Goal: Task Accomplishment & Management: Manage account settings

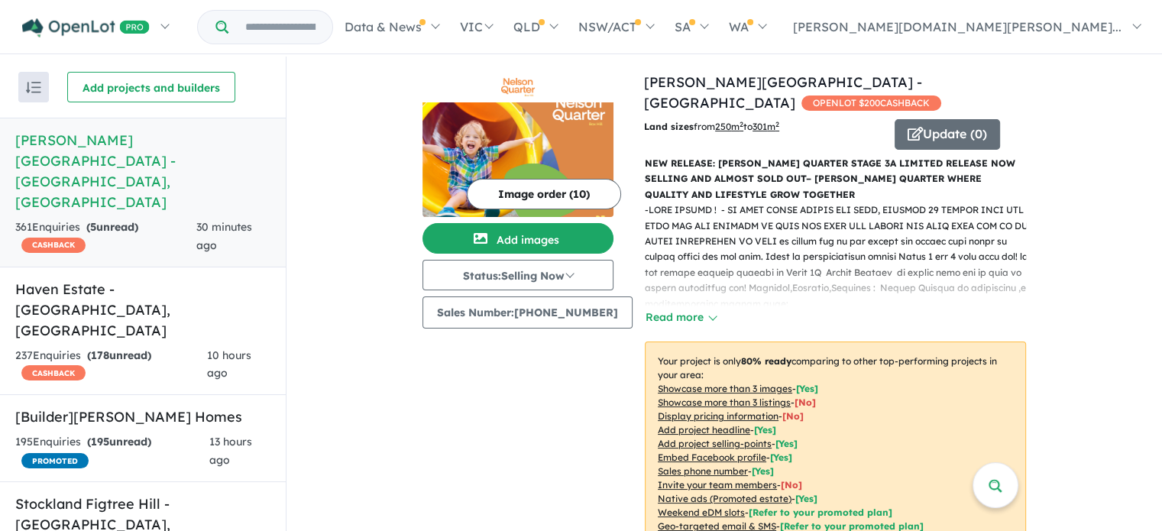
click at [329, 23] on input "Try estate name, suburb, builder or developer" at bounding box center [280, 27] width 98 height 33
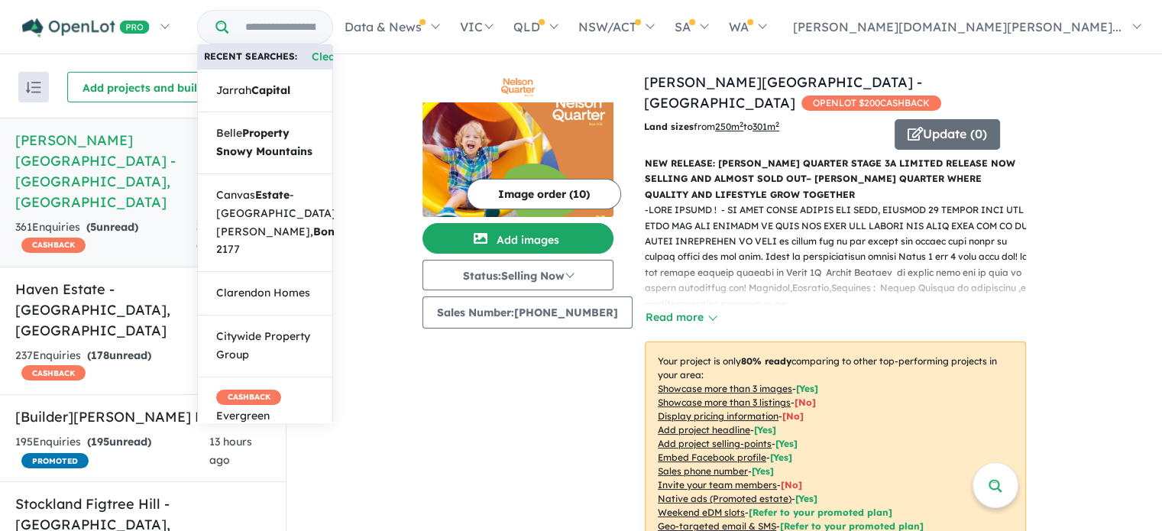
paste input "**********"
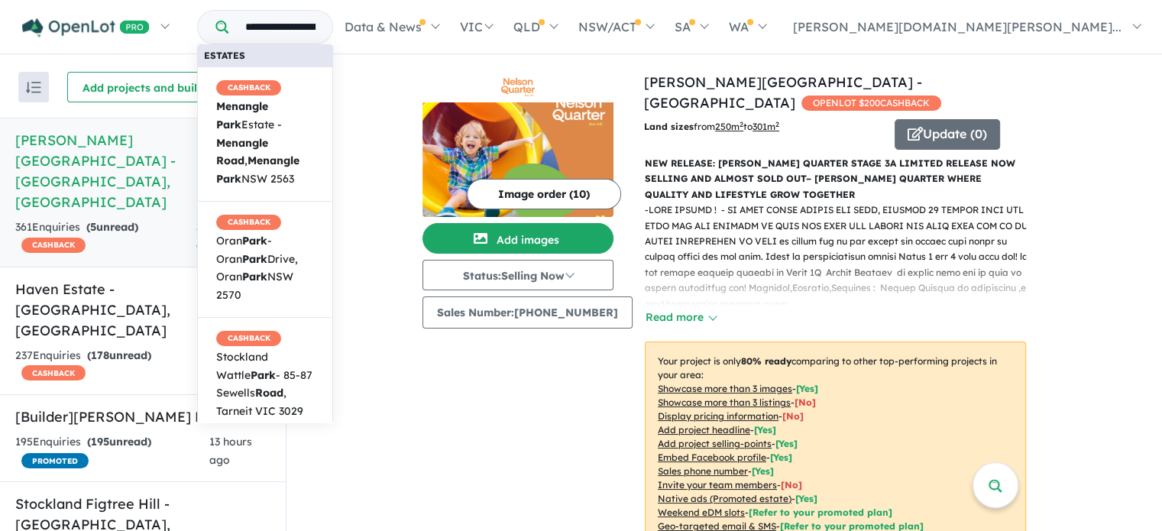
type input "**********"
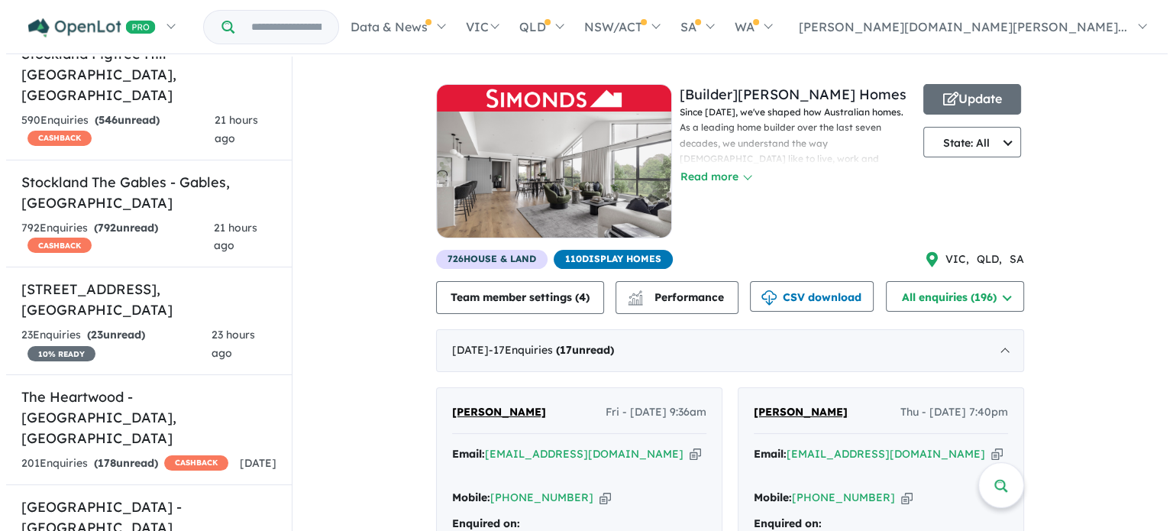
scroll to position [458, 0]
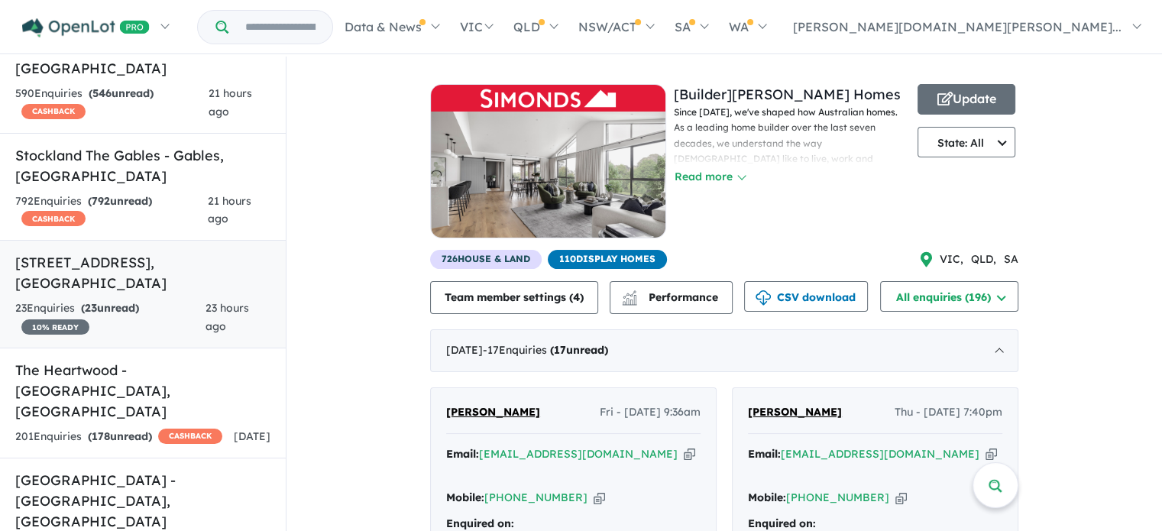
click at [111, 252] on h5 "[STREET_ADDRESS]" at bounding box center [142, 272] width 255 height 41
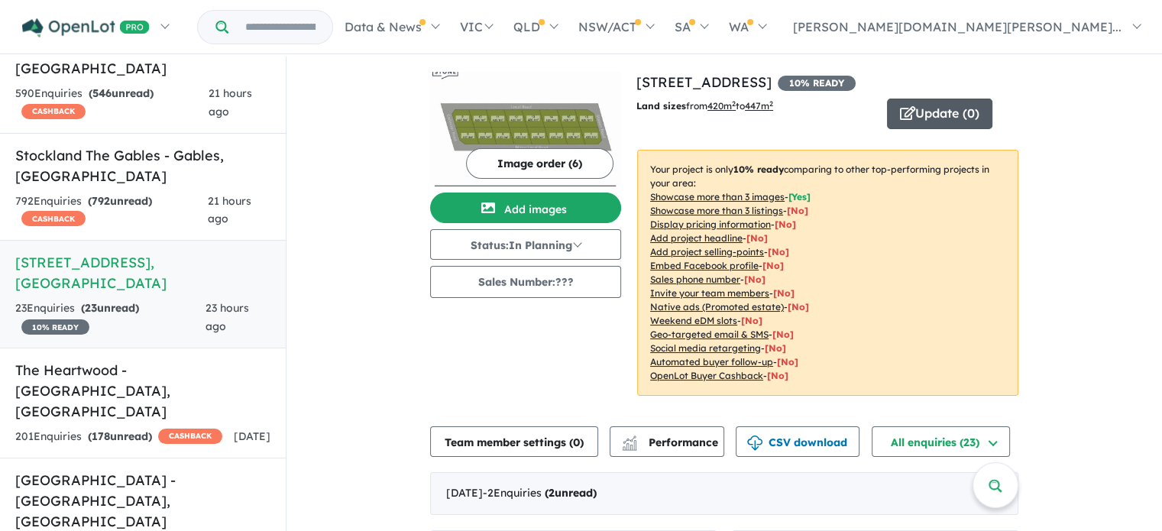
click at [934, 115] on button "Update ( 0 )" at bounding box center [939, 114] width 105 height 31
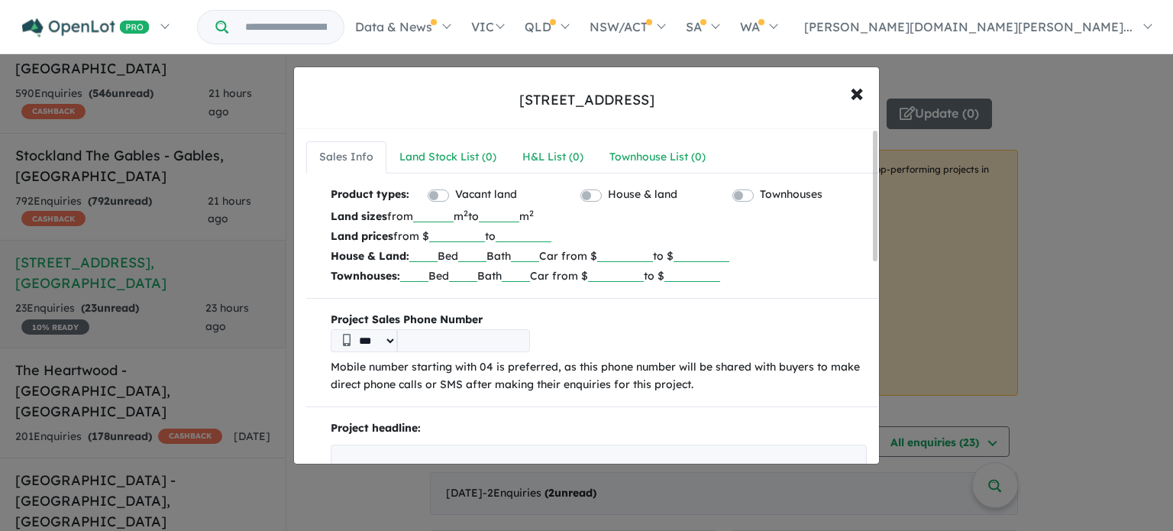
click at [466, 196] on label "Vacant land" at bounding box center [486, 195] width 62 height 18
click at [601, 192] on div "House & land" at bounding box center [648, 196] width 134 height 21
click at [608, 193] on label "House & land" at bounding box center [643, 195] width 70 height 18
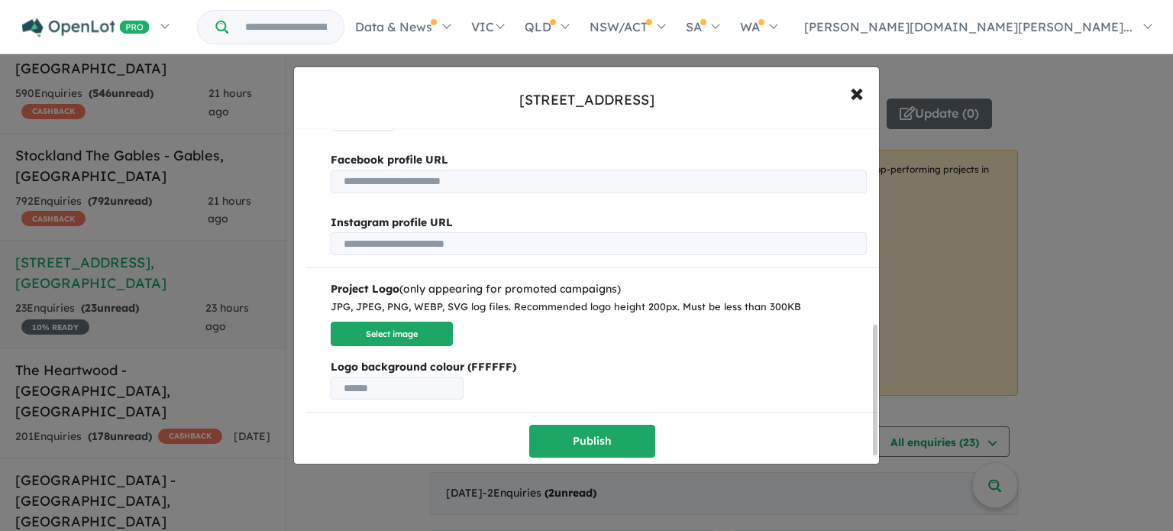
scroll to position [529, 0]
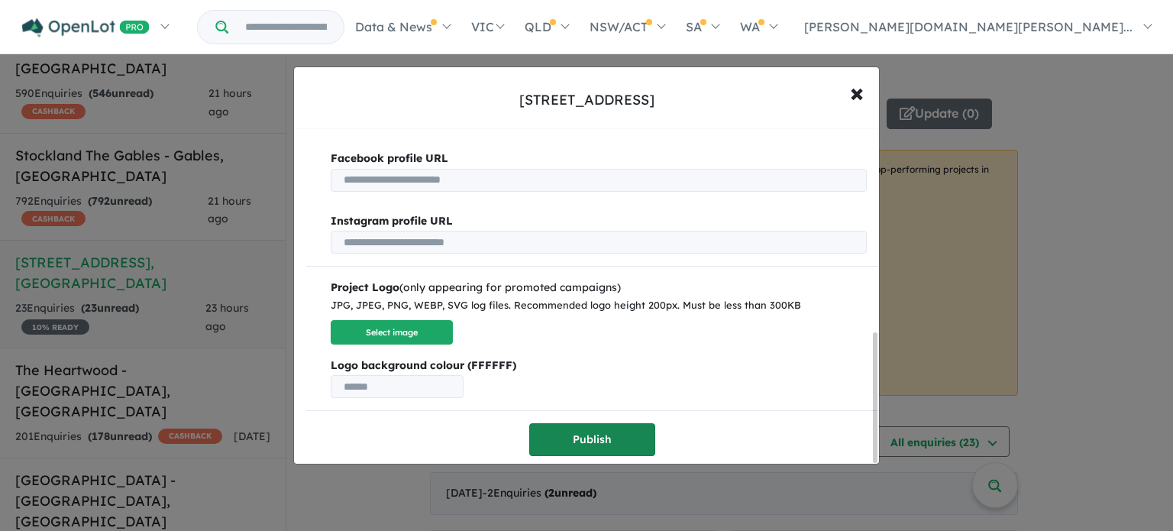
click at [606, 419] on div "Product types: Vacant land House & land Townhouses Land sizes from *** m 2 to *…" at bounding box center [592, 58] width 572 height 798
click at [605, 426] on button "Publish" at bounding box center [592, 439] width 126 height 33
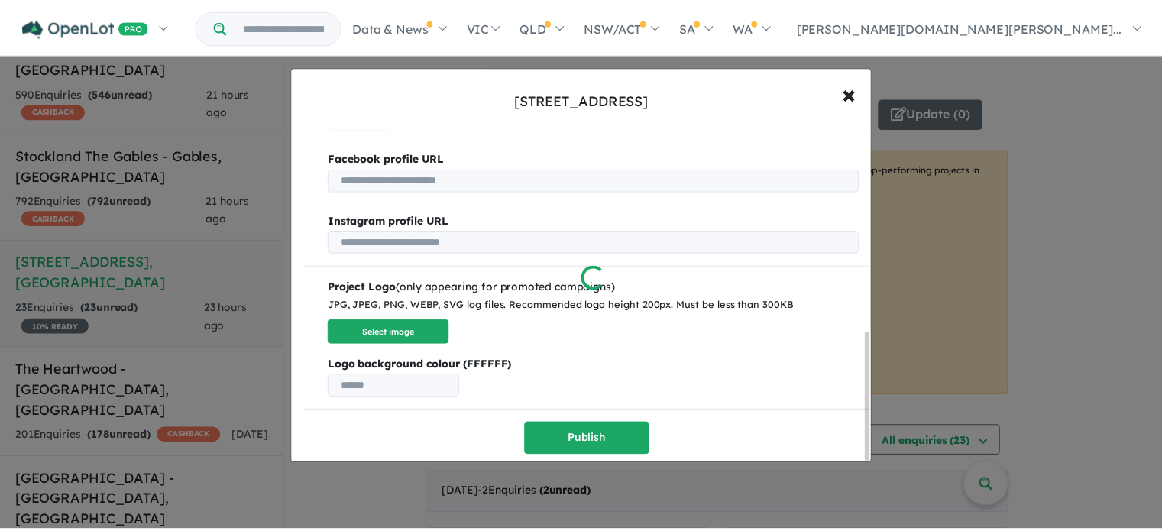
scroll to position [0, 0]
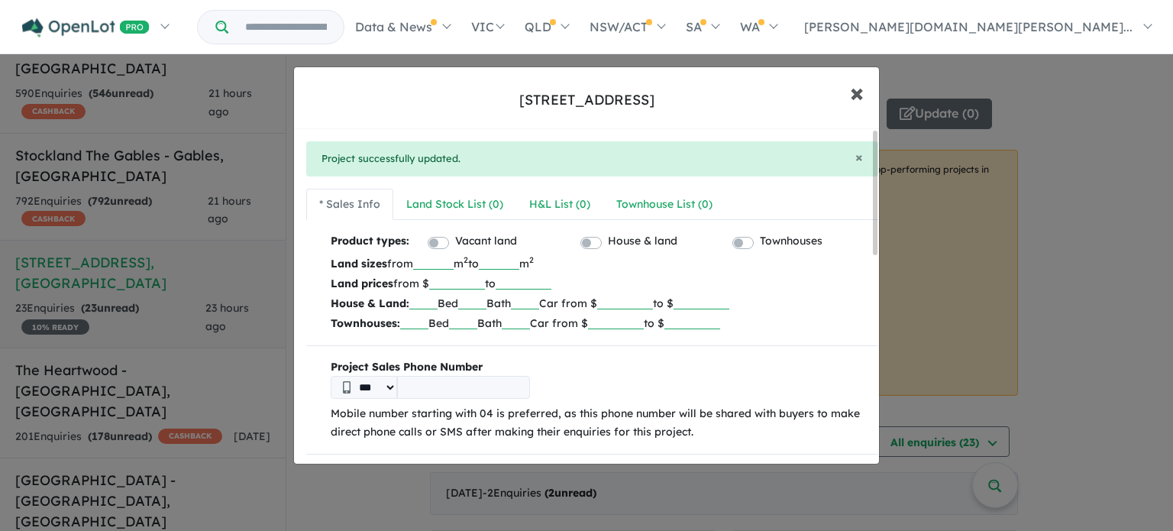
click at [849, 102] on button "× Close" at bounding box center [857, 92] width 44 height 41
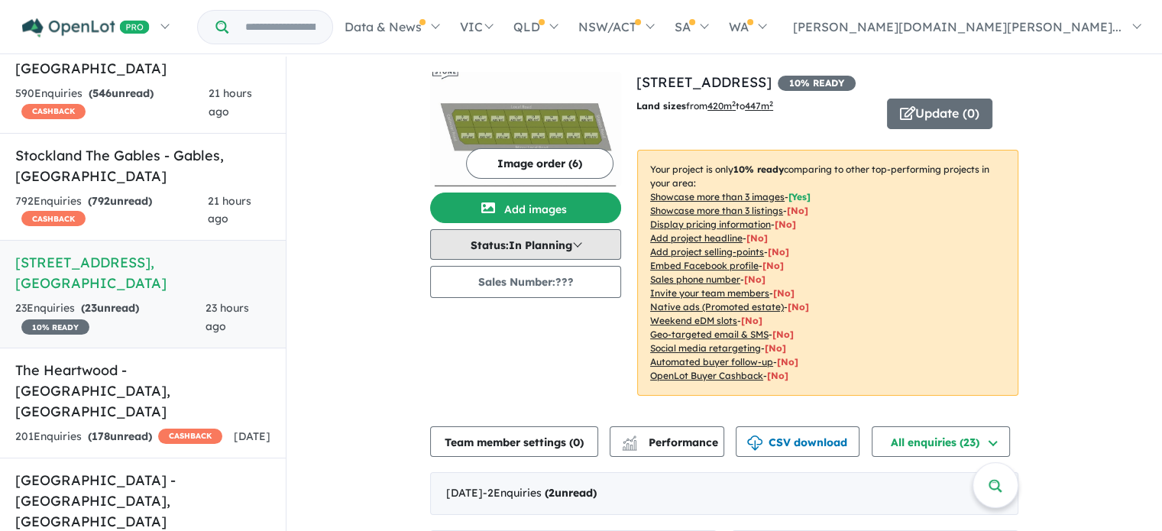
click at [545, 247] on button "Status: In Planning" at bounding box center [525, 244] width 191 height 31
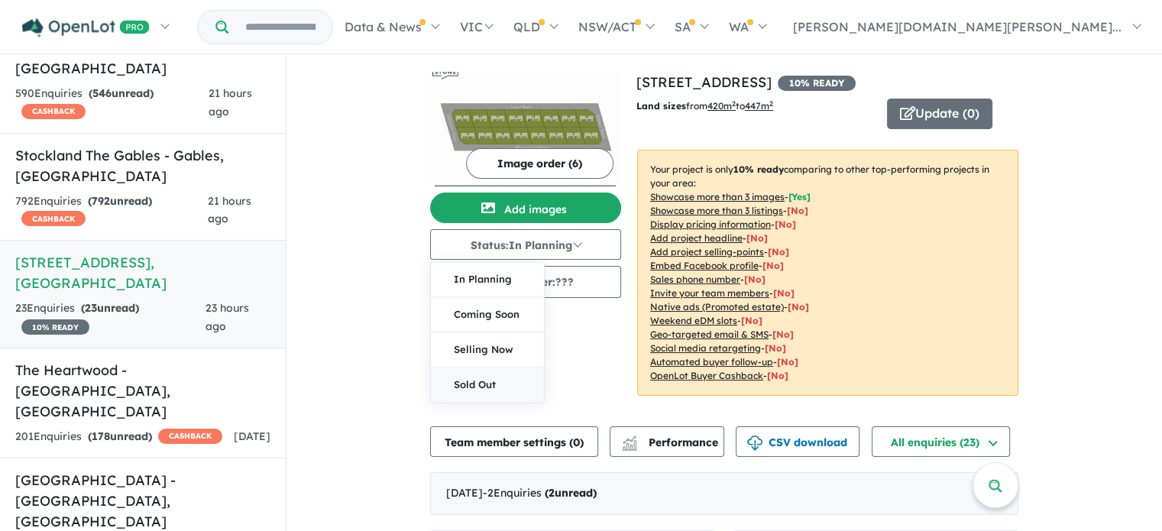
click at [503, 380] on button "Sold Out" at bounding box center [487, 384] width 113 height 34
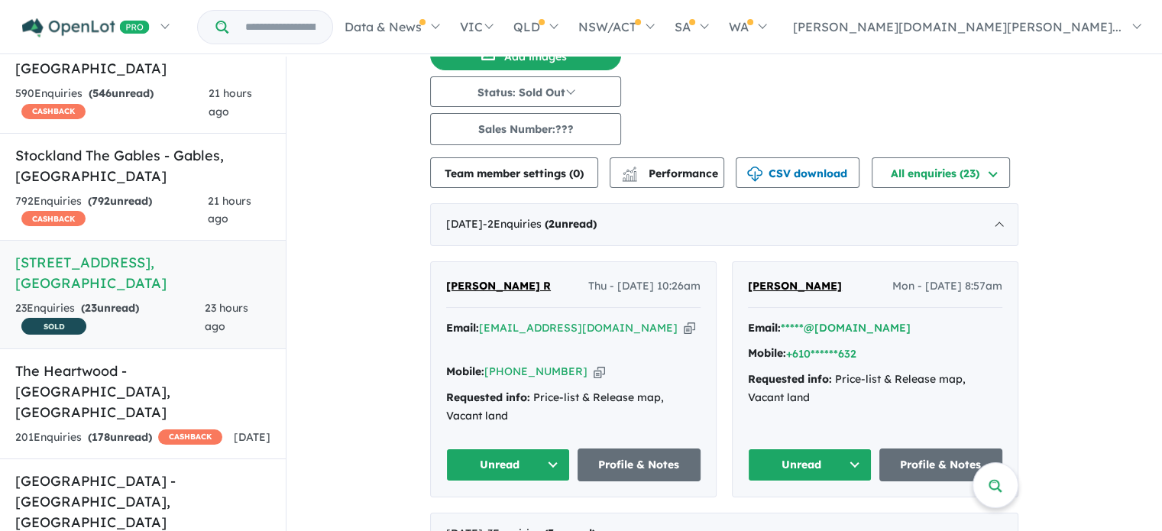
scroll to position [76, 0]
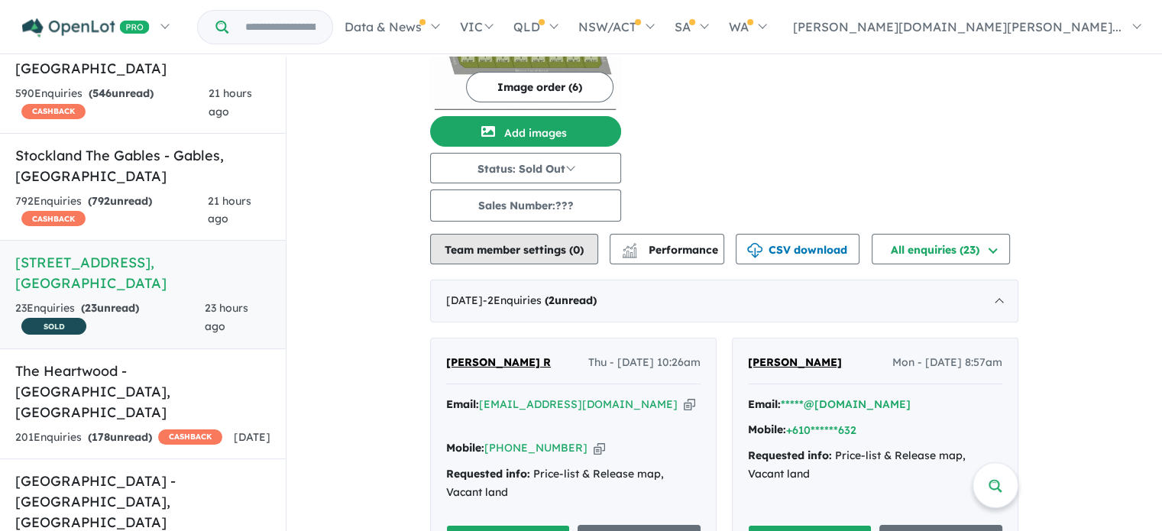
click at [552, 256] on button "Team member settings ( 0 )" at bounding box center [514, 249] width 168 height 31
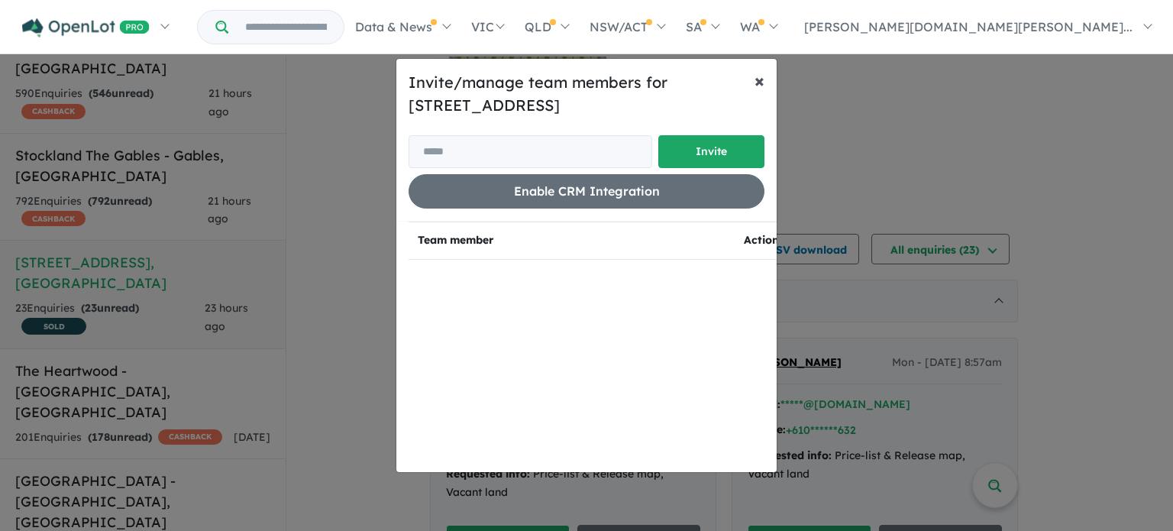
click at [761, 81] on span "×" at bounding box center [760, 80] width 10 height 23
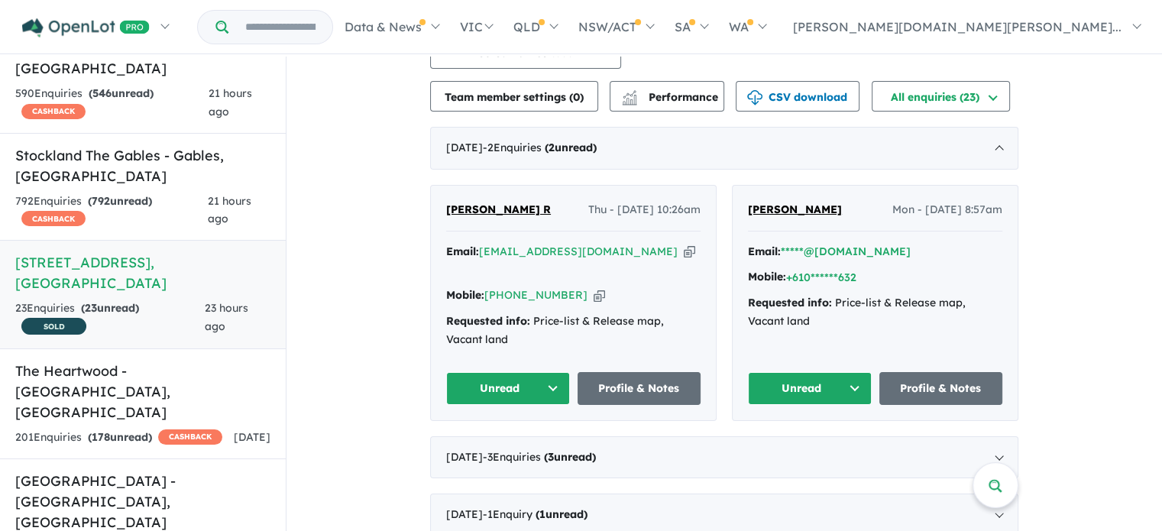
scroll to position [0, 0]
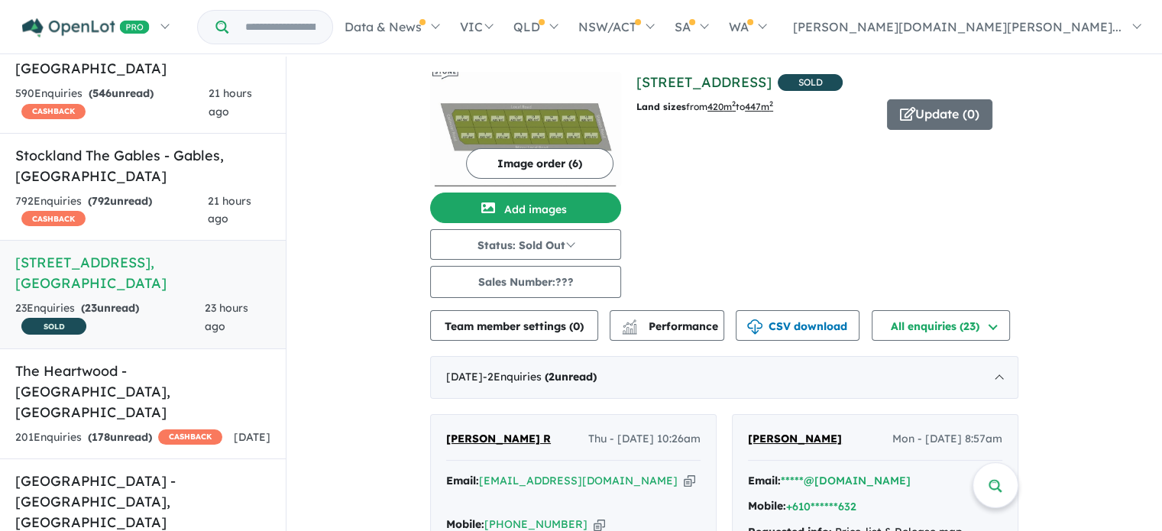
click at [718, 82] on link "[STREET_ADDRESS]" at bounding box center [703, 82] width 135 height 18
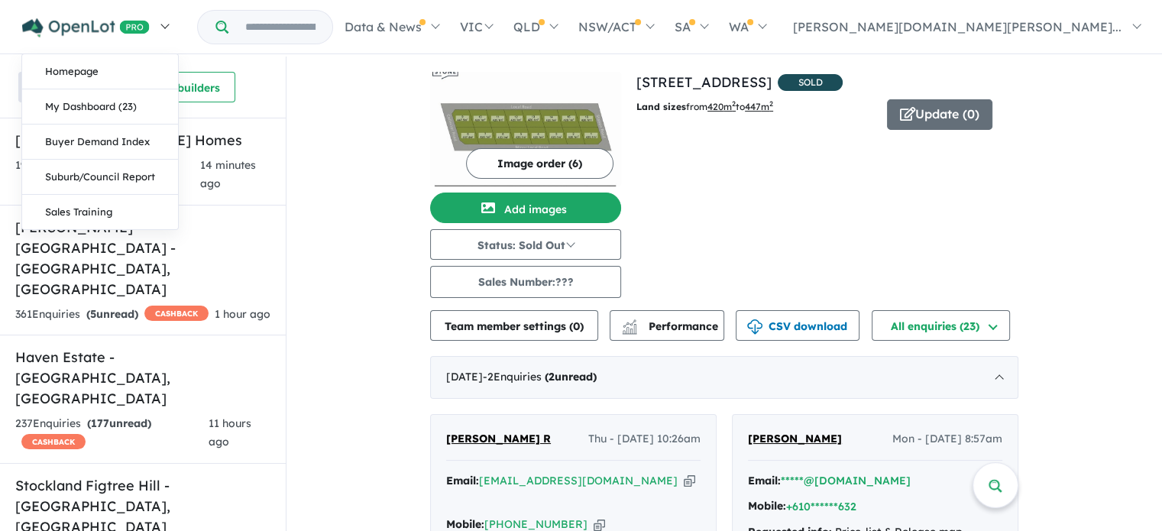
click at [101, 36] on img at bounding box center [86, 27] width 128 height 19
click at [83, 73] on link "Homepage" at bounding box center [100, 71] width 156 height 35
